Goal: Task Accomplishment & Management: Use online tool/utility

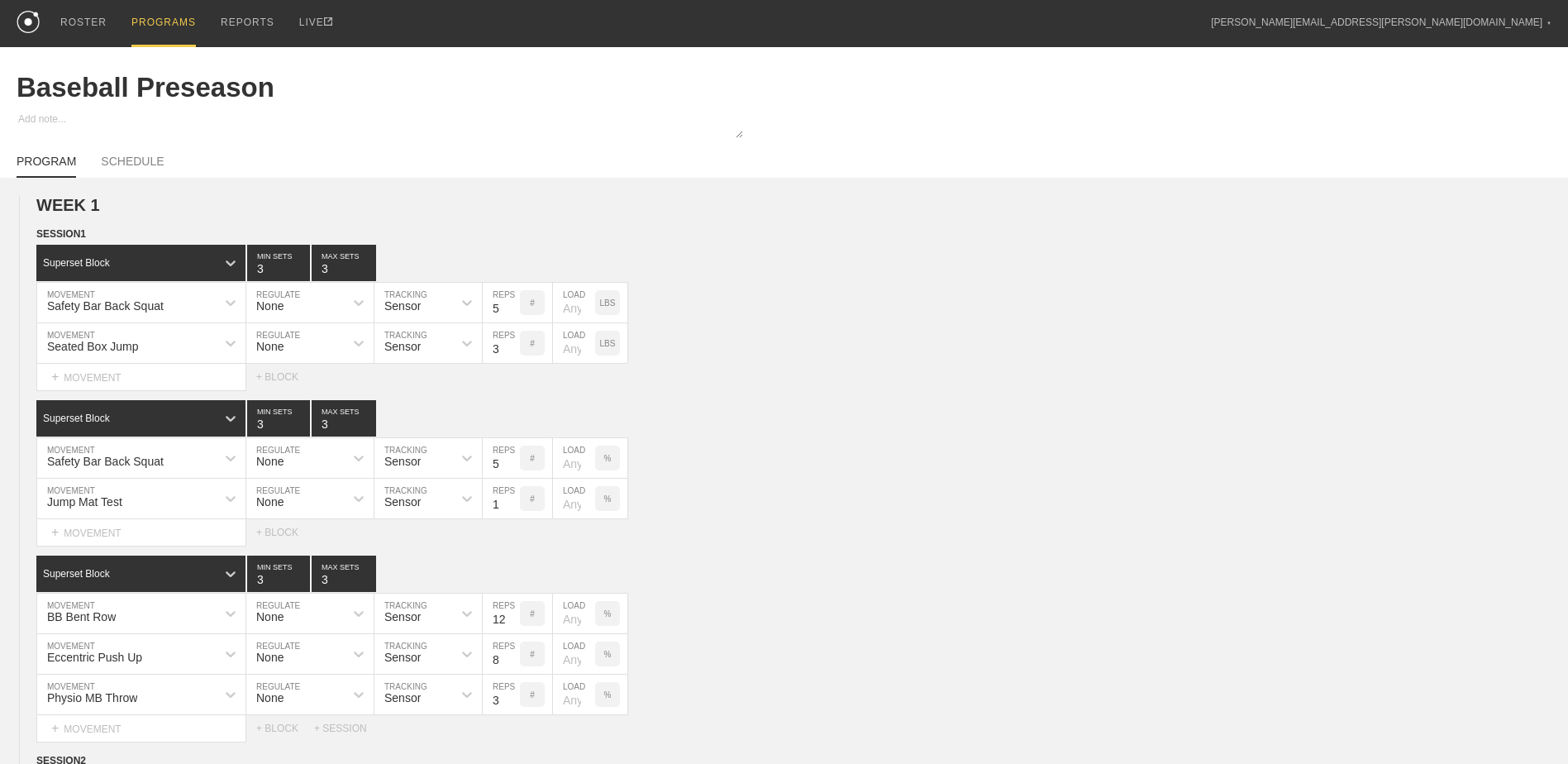
click at [161, 23] on div "PROGRAMS" at bounding box center [163, 23] width 65 height 47
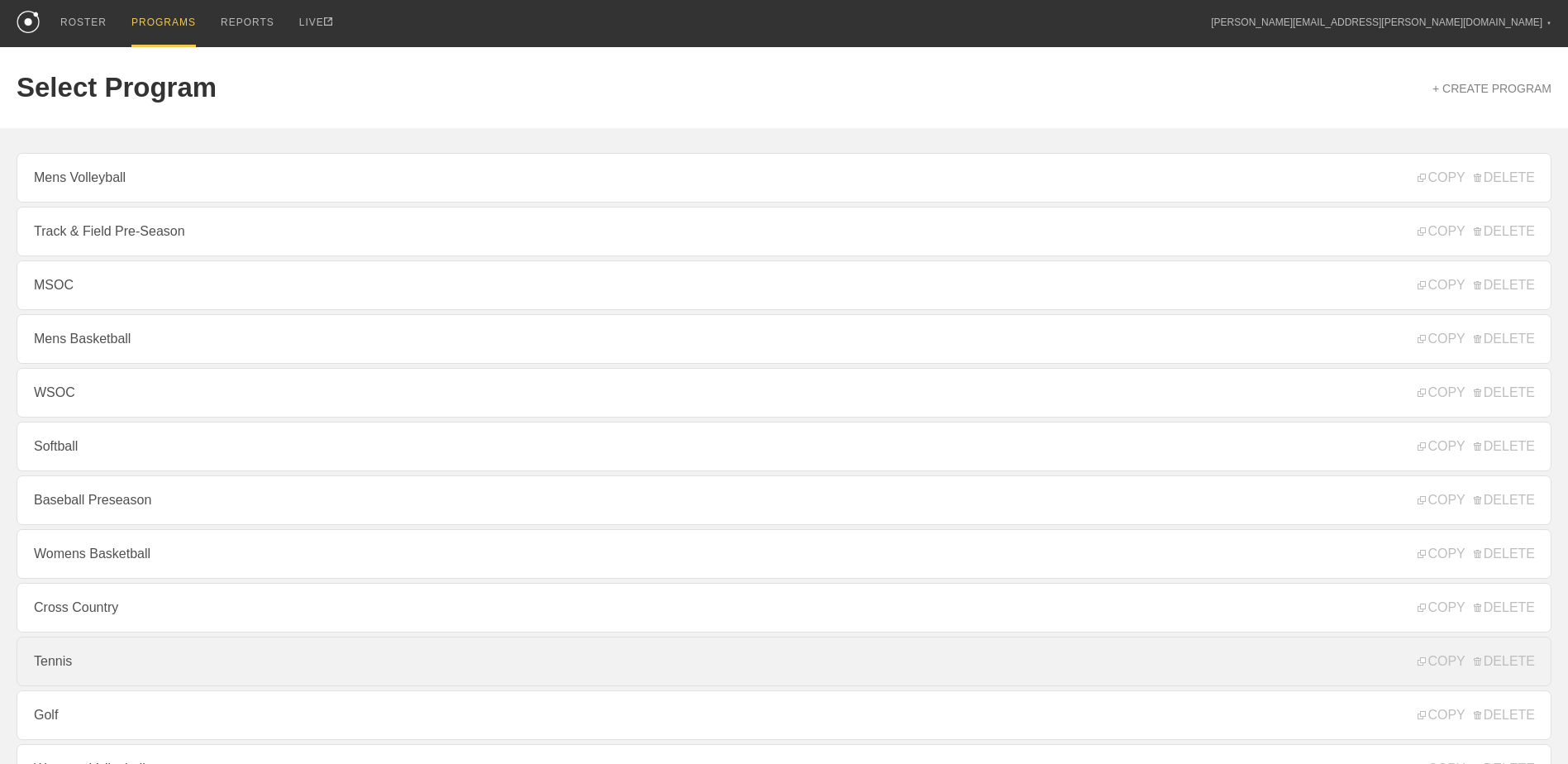
click at [178, 654] on link "Tennis" at bounding box center [784, 661] width 1535 height 49
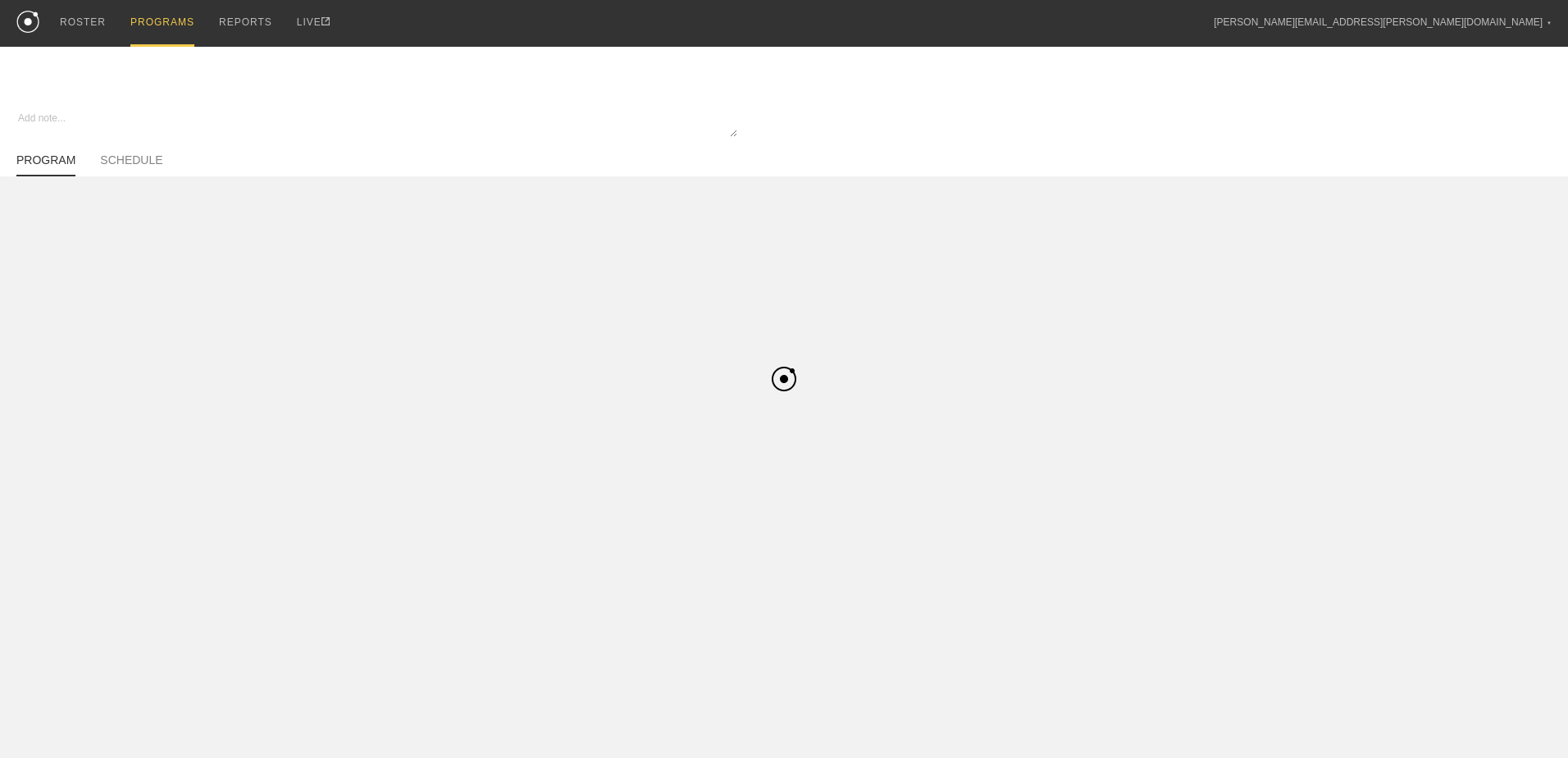
type textarea "x"
type input "Tennis"
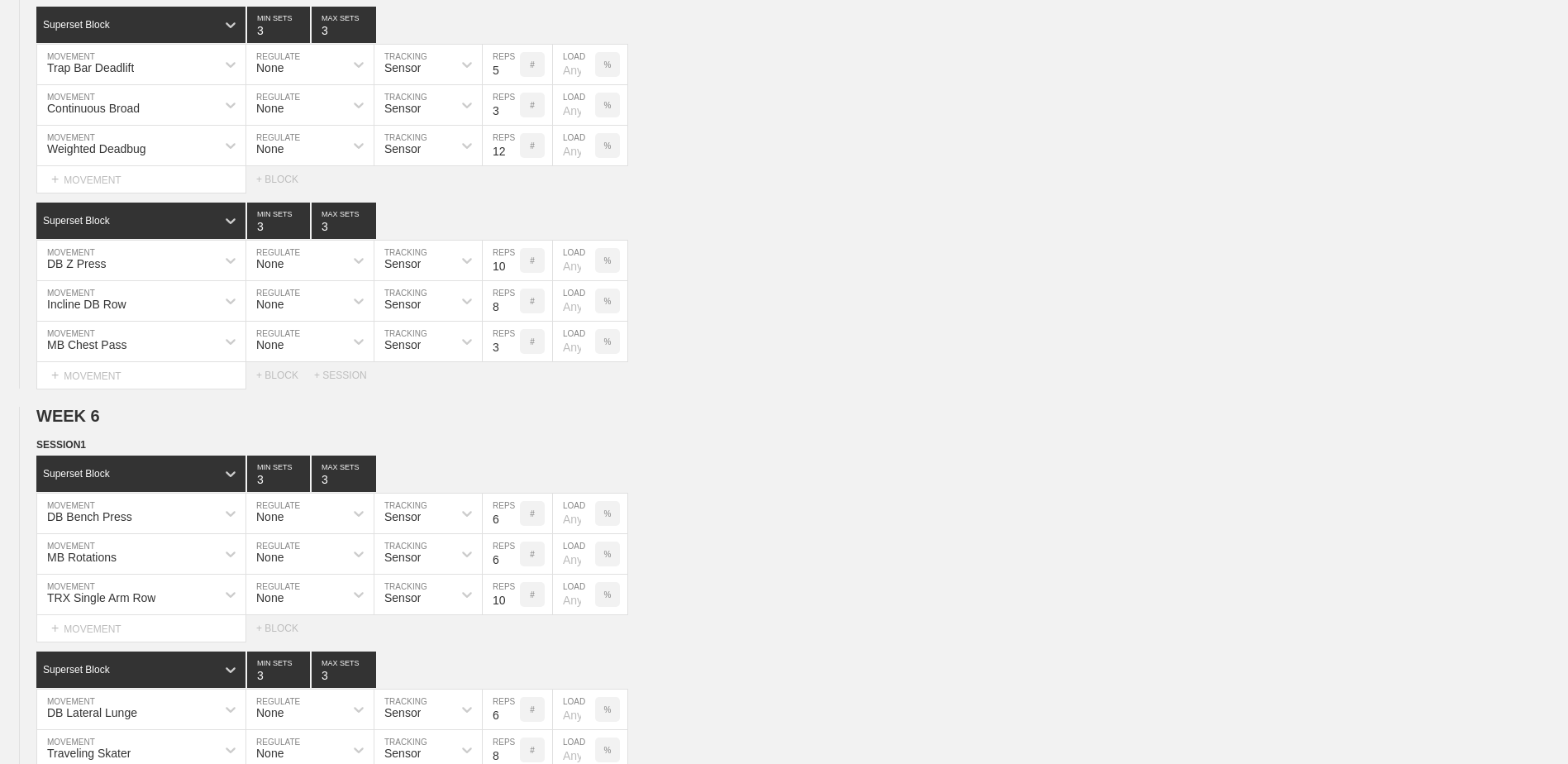
scroll to position [1737, 0]
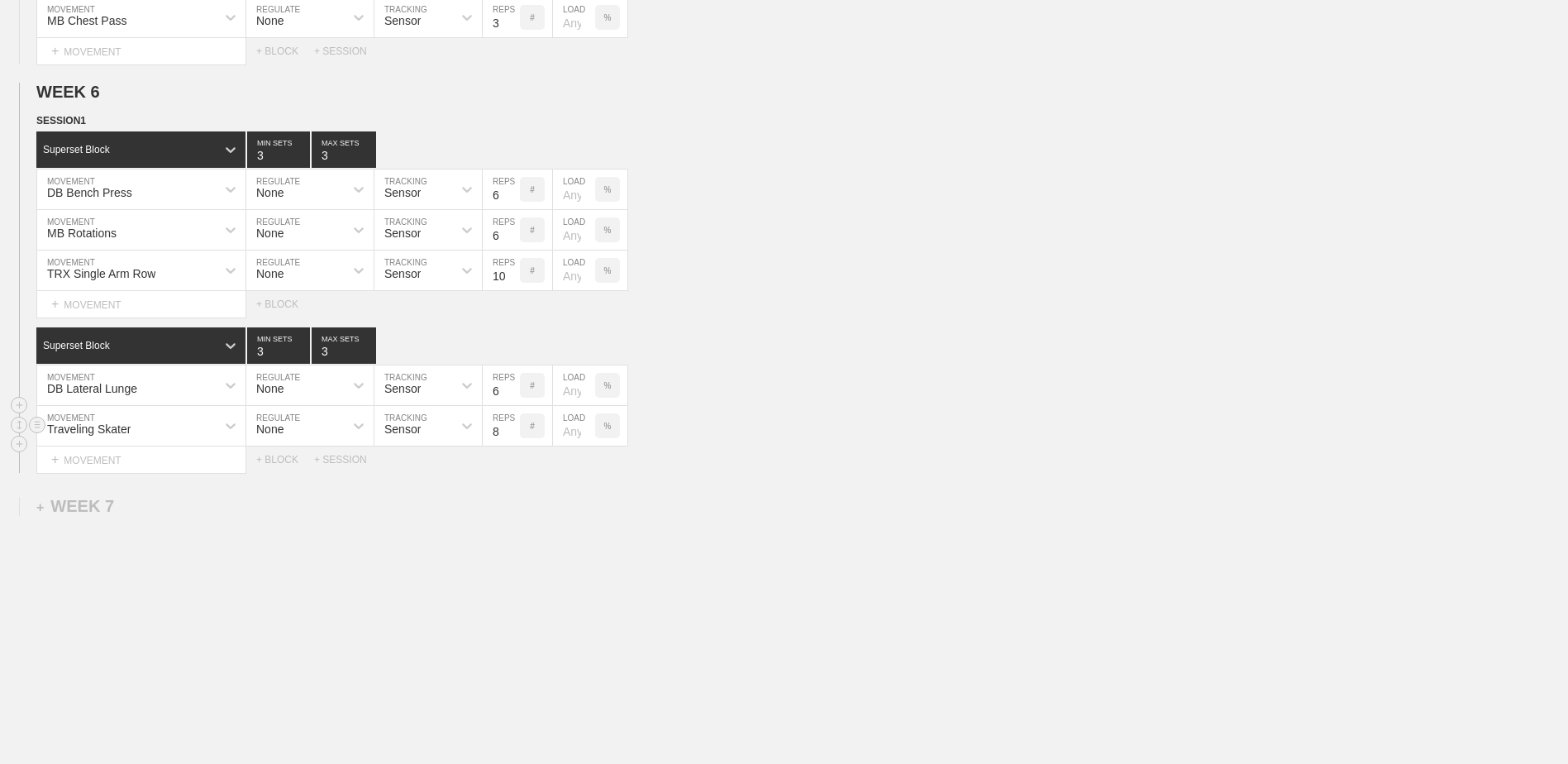
click at [141, 427] on div "Traveling Skater" at bounding box center [126, 426] width 179 height 28
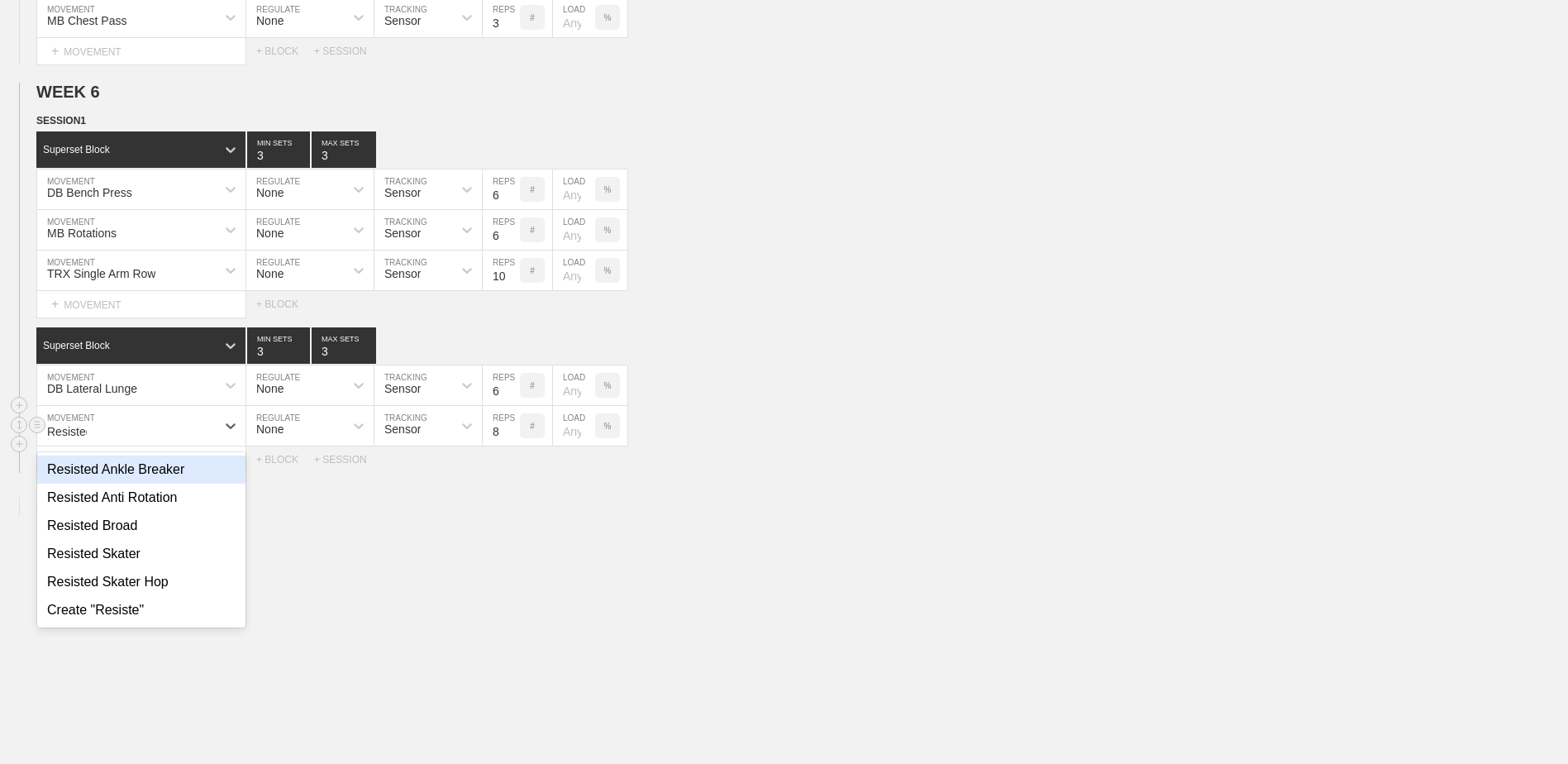
type input "Resisted"
click at [172, 546] on div "Resisted Skater" at bounding box center [141, 553] width 208 height 28
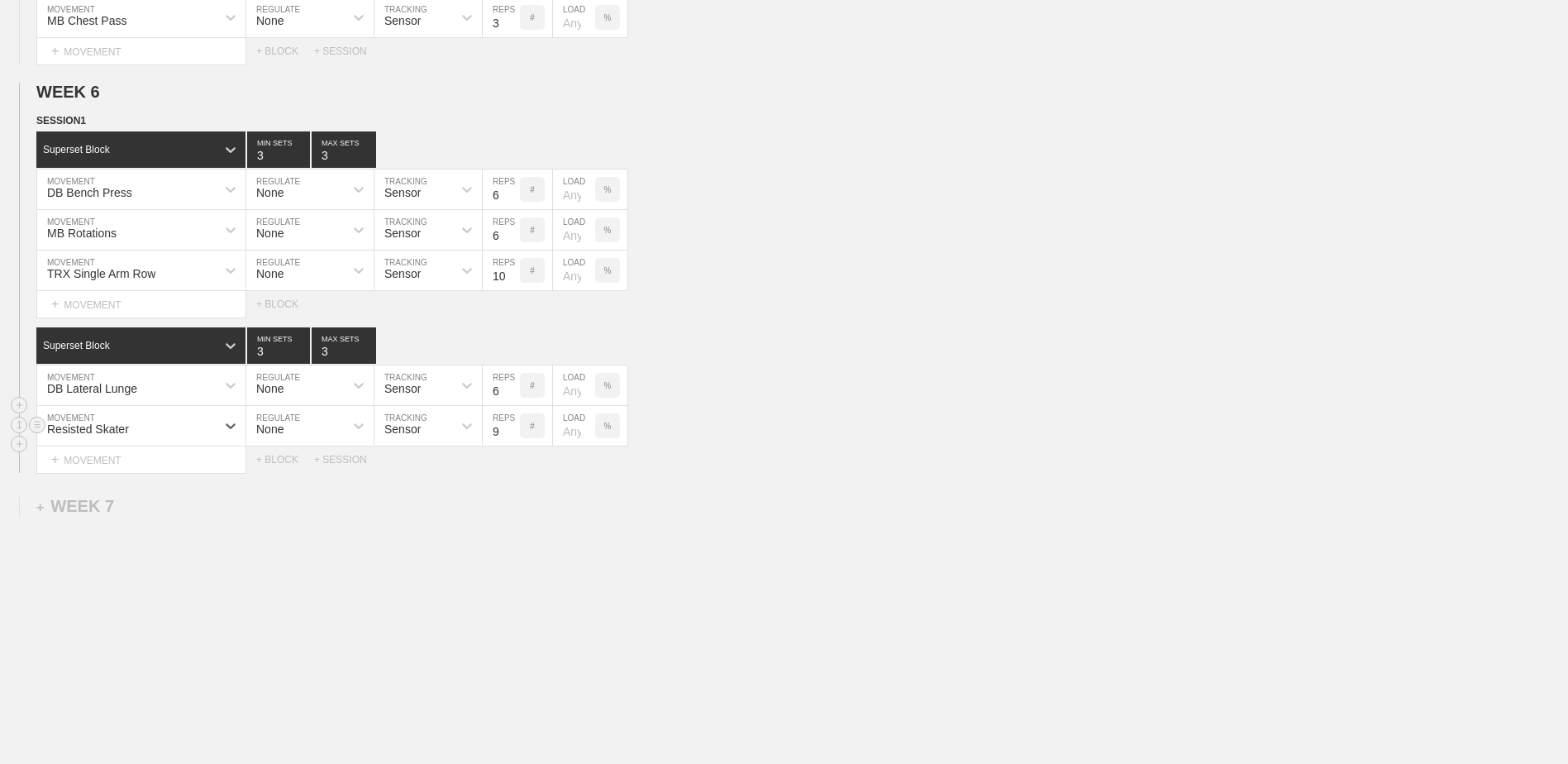
click at [512, 430] on input "9" at bounding box center [501, 426] width 37 height 40
click at [512, 430] on input "10" at bounding box center [501, 426] width 37 height 40
click at [512, 435] on input "9" at bounding box center [501, 426] width 37 height 40
click at [512, 435] on input "8" at bounding box center [501, 426] width 37 height 40
click at [512, 435] on input "7" at bounding box center [501, 426] width 37 height 40
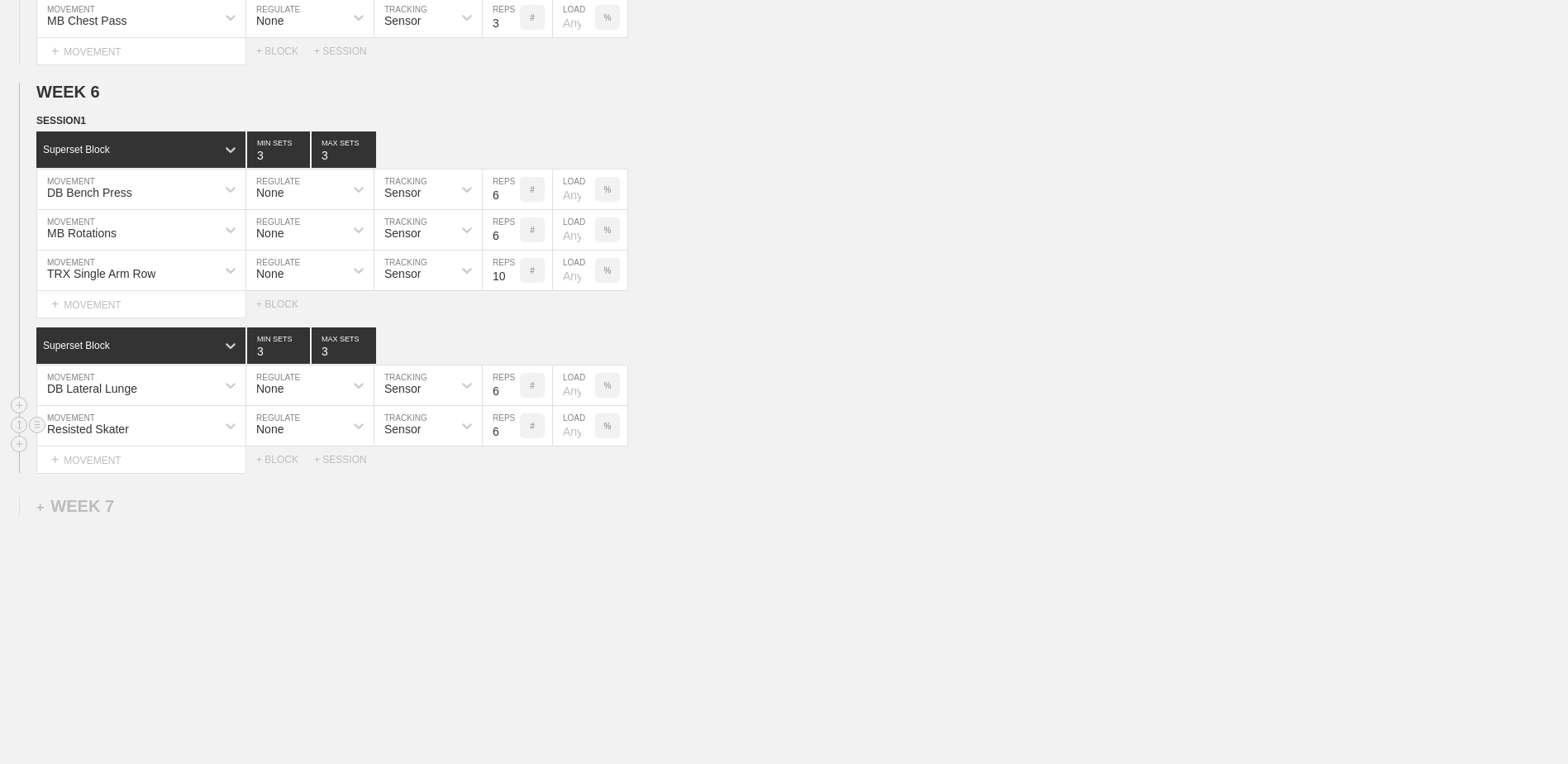
click at [512, 435] on input "6" at bounding box center [501, 426] width 37 height 40
click at [512, 435] on input "5" at bounding box center [501, 426] width 37 height 40
click at [512, 435] on input "4" at bounding box center [501, 426] width 37 height 40
type input "3"
click at [512, 435] on input "3" at bounding box center [501, 426] width 37 height 40
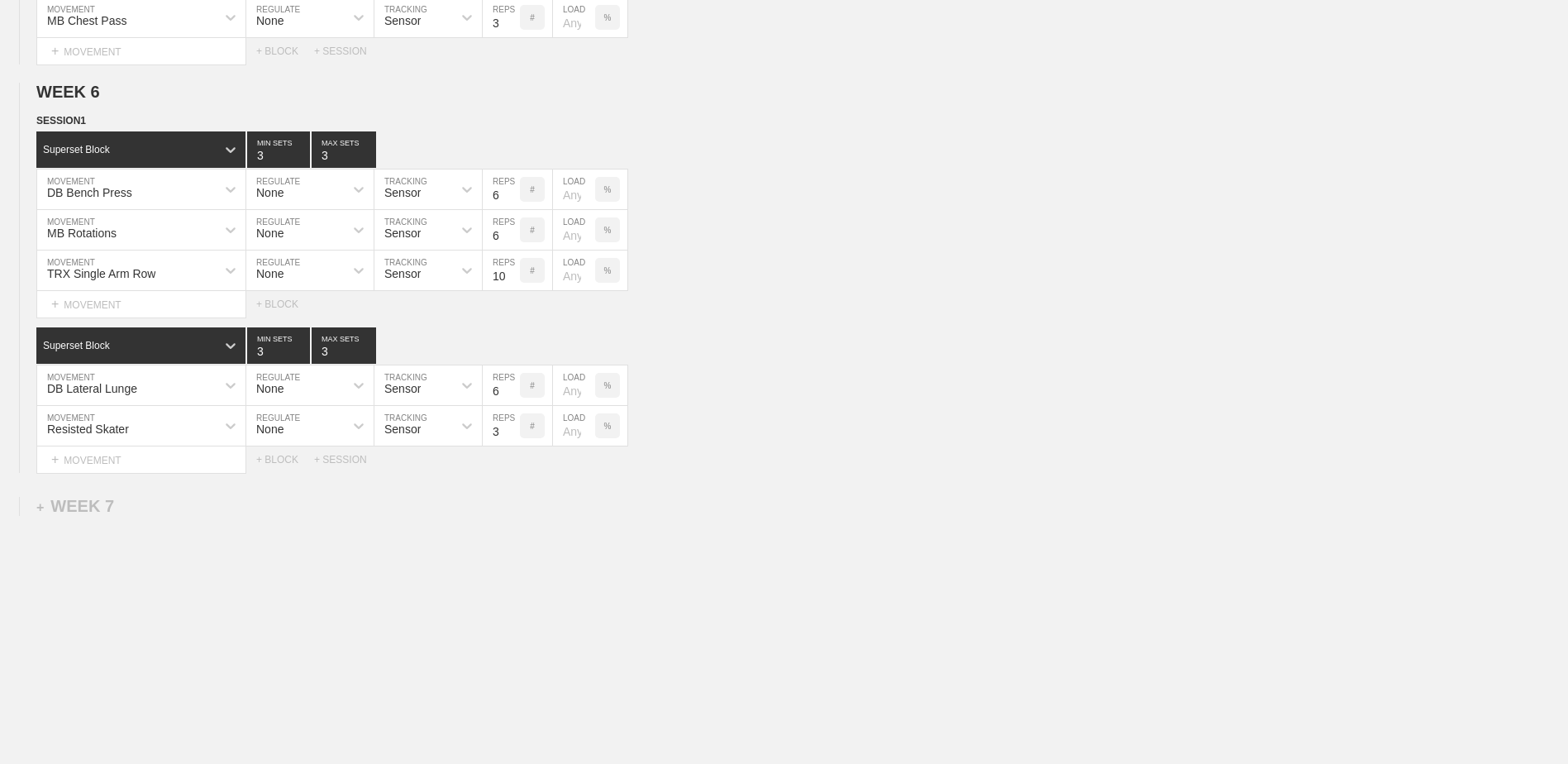
click at [137, 227] on div "MB Rotations" at bounding box center [126, 229] width 179 height 28
click at [143, 191] on div "DB Bench Press" at bounding box center [126, 189] width 179 height 28
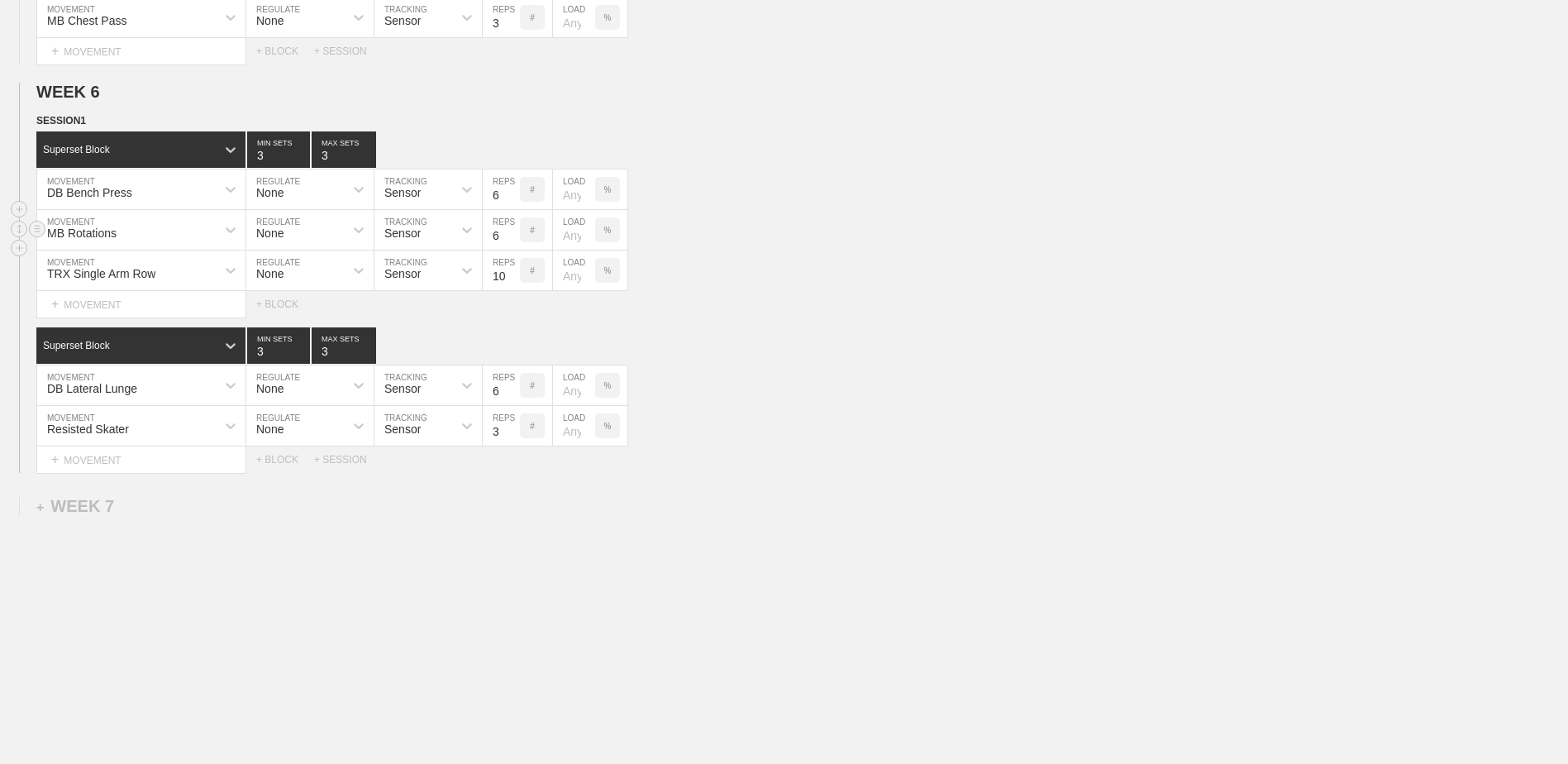
click at [121, 228] on div "MB Rotations" at bounding box center [126, 229] width 179 height 28
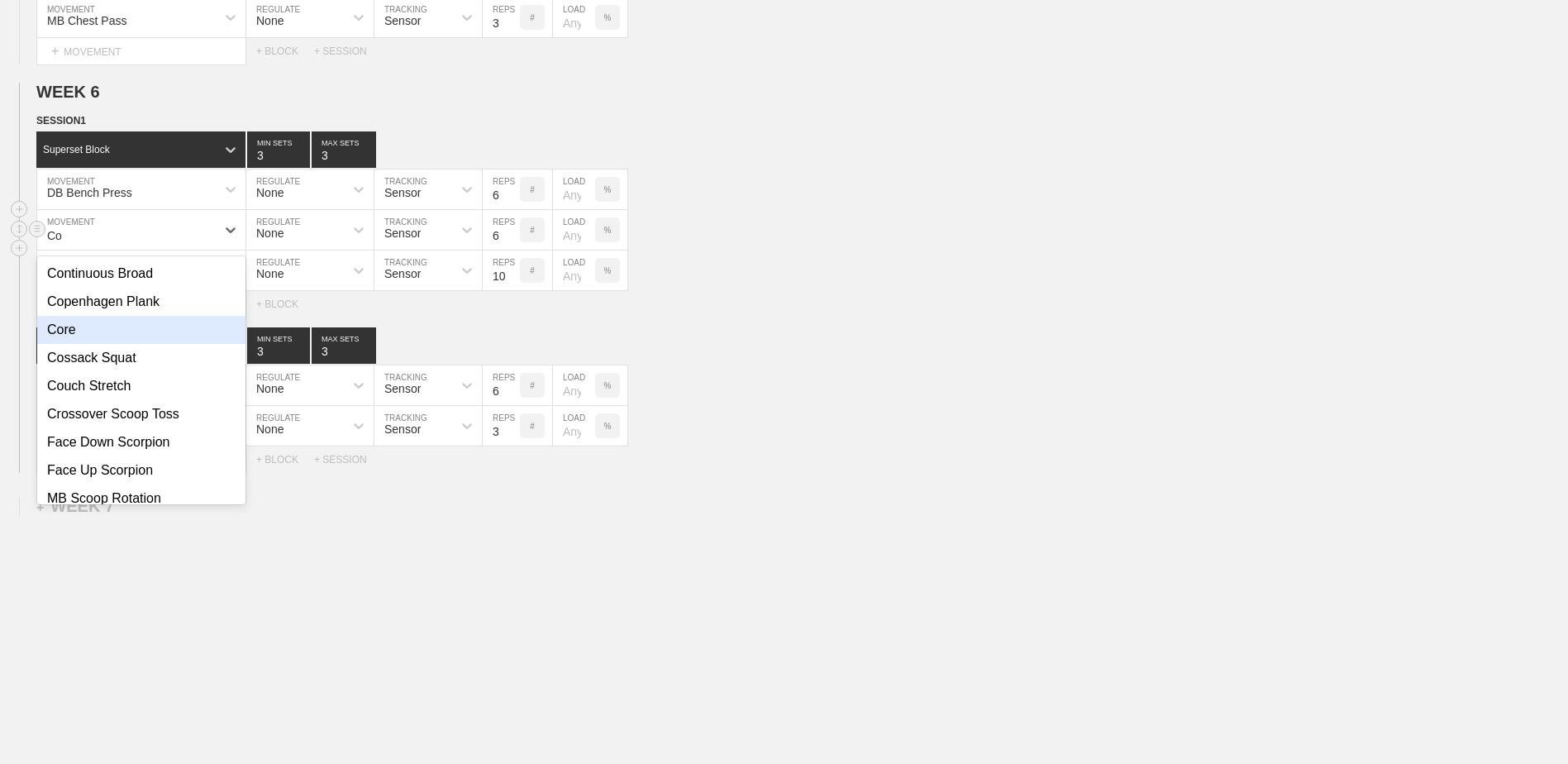
type input "C"
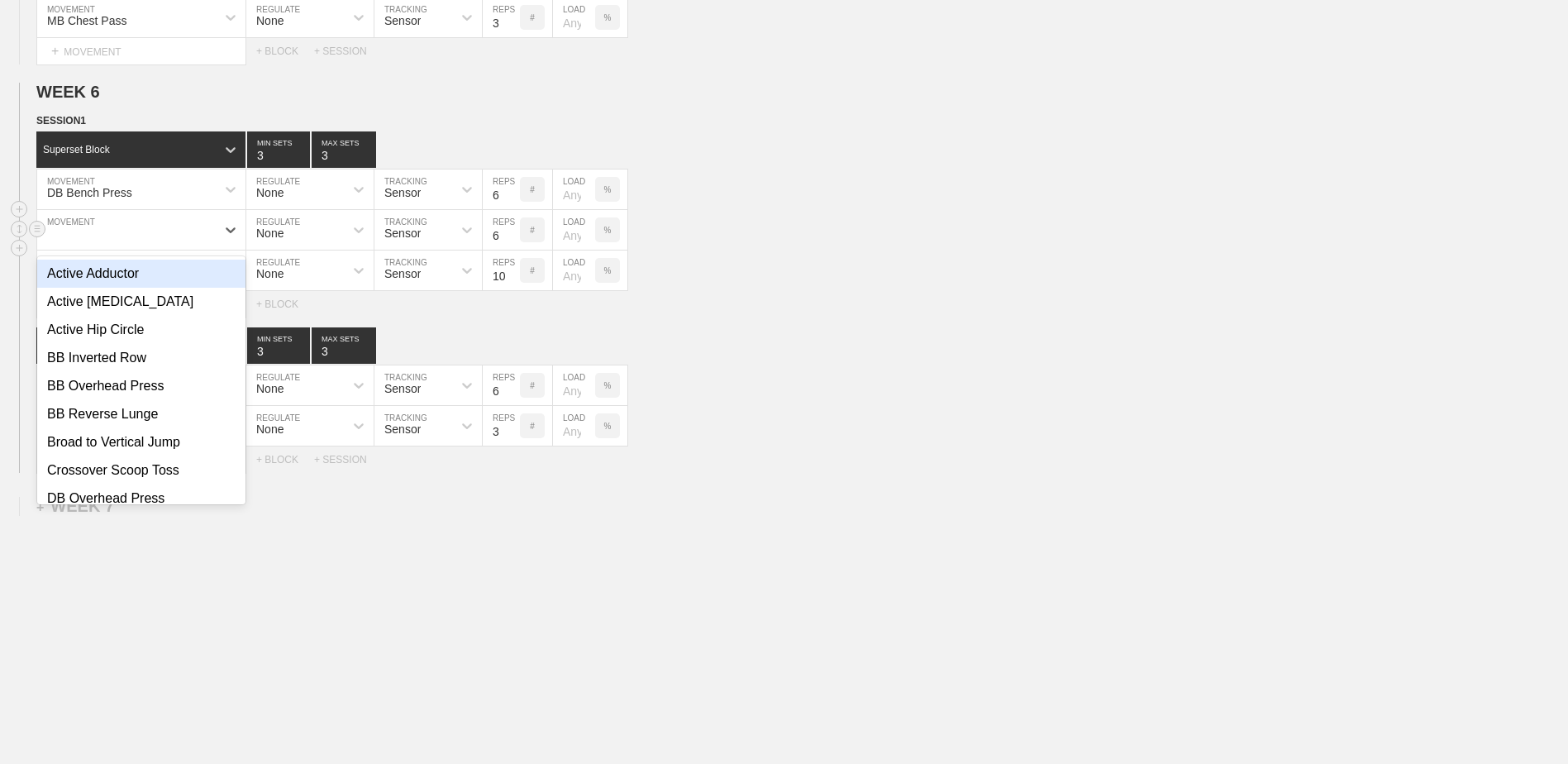
type input "V"
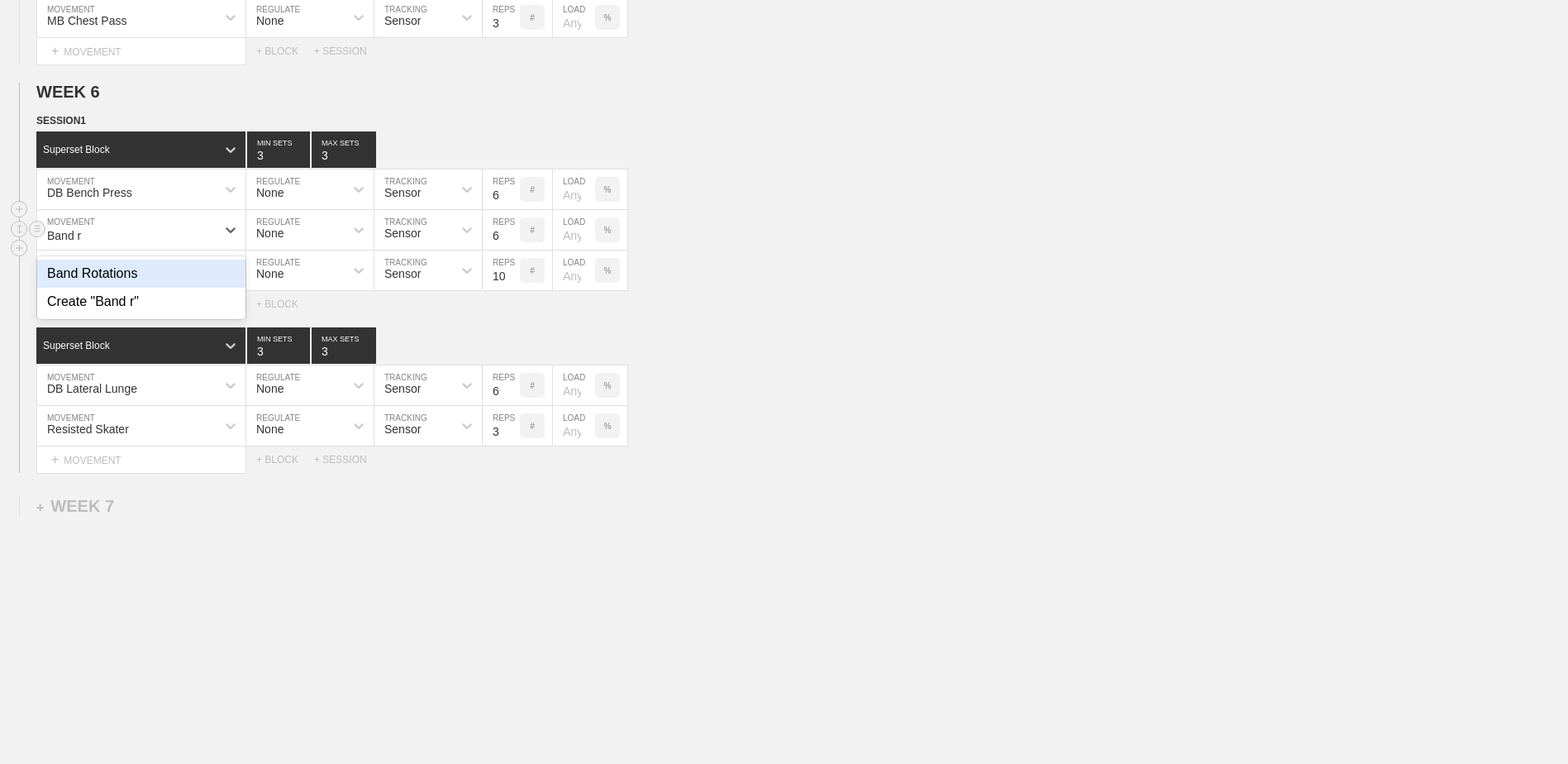
type input "Band ro"
click at [127, 271] on div "Band Rotations" at bounding box center [141, 273] width 208 height 28
click at [510, 231] on input "7" at bounding box center [501, 230] width 37 height 40
click at [510, 231] on input "8" at bounding box center [501, 230] width 37 height 40
click at [510, 231] on input "9" at bounding box center [501, 230] width 37 height 40
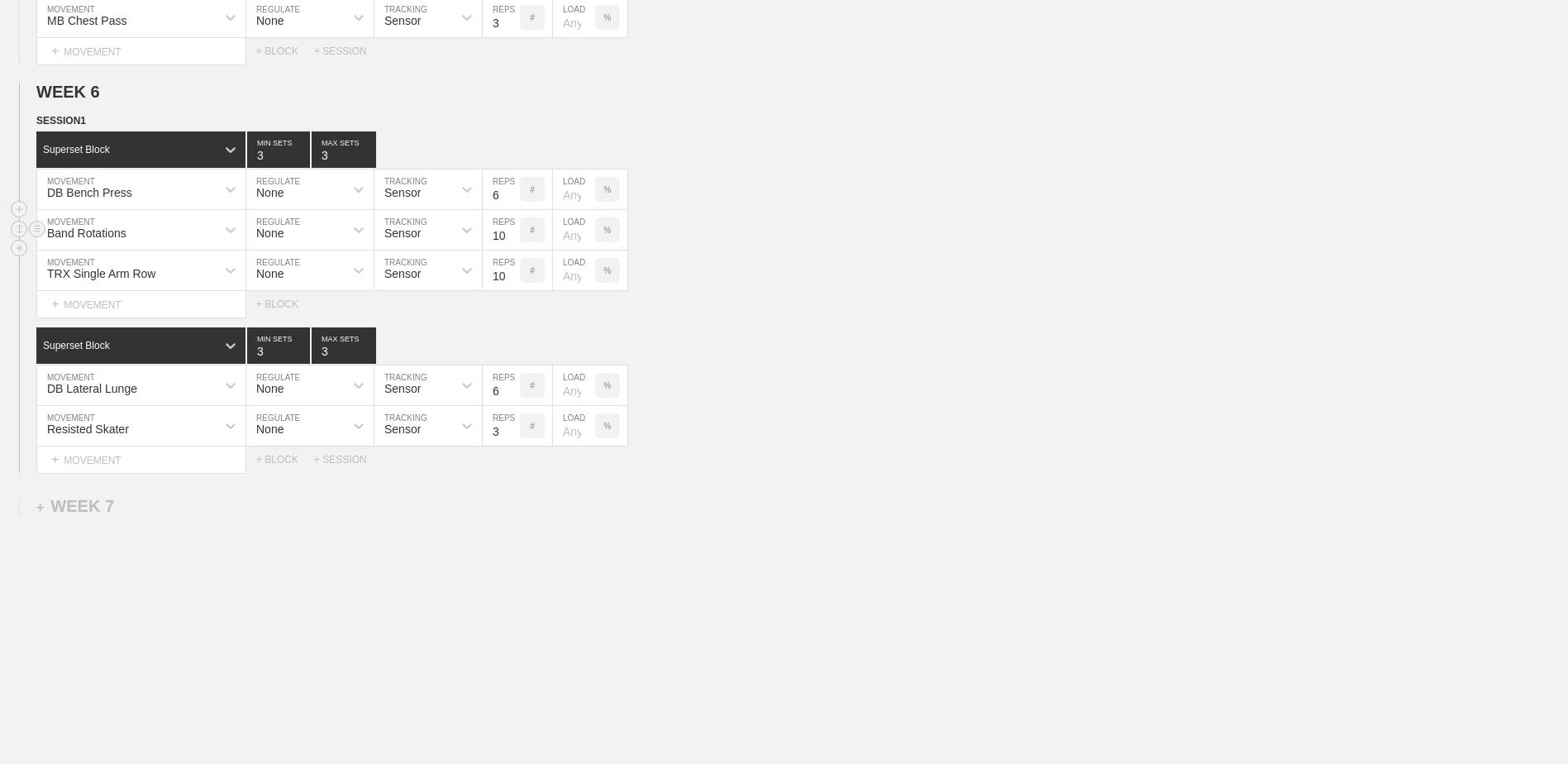
type input "10"
click at [510, 231] on input "10" at bounding box center [501, 230] width 37 height 40
click at [37, 273] on circle at bounding box center [37, 268] width 19 height 19
click at [74, 291] on div "DELETE" at bounding box center [115, 302] width 132 height 25
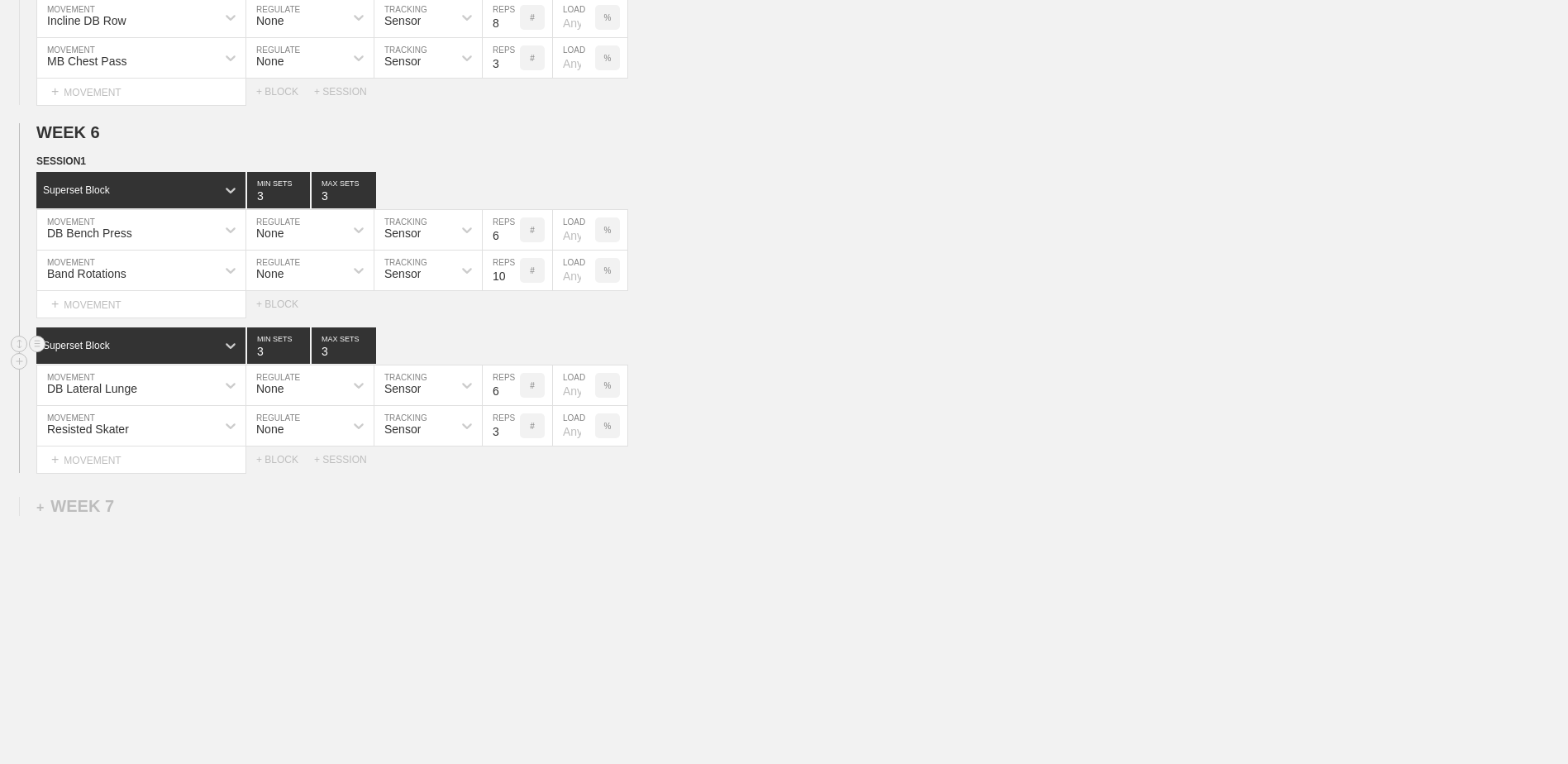
scroll to position [1697, 0]
